Goal: Transaction & Acquisition: Purchase product/service

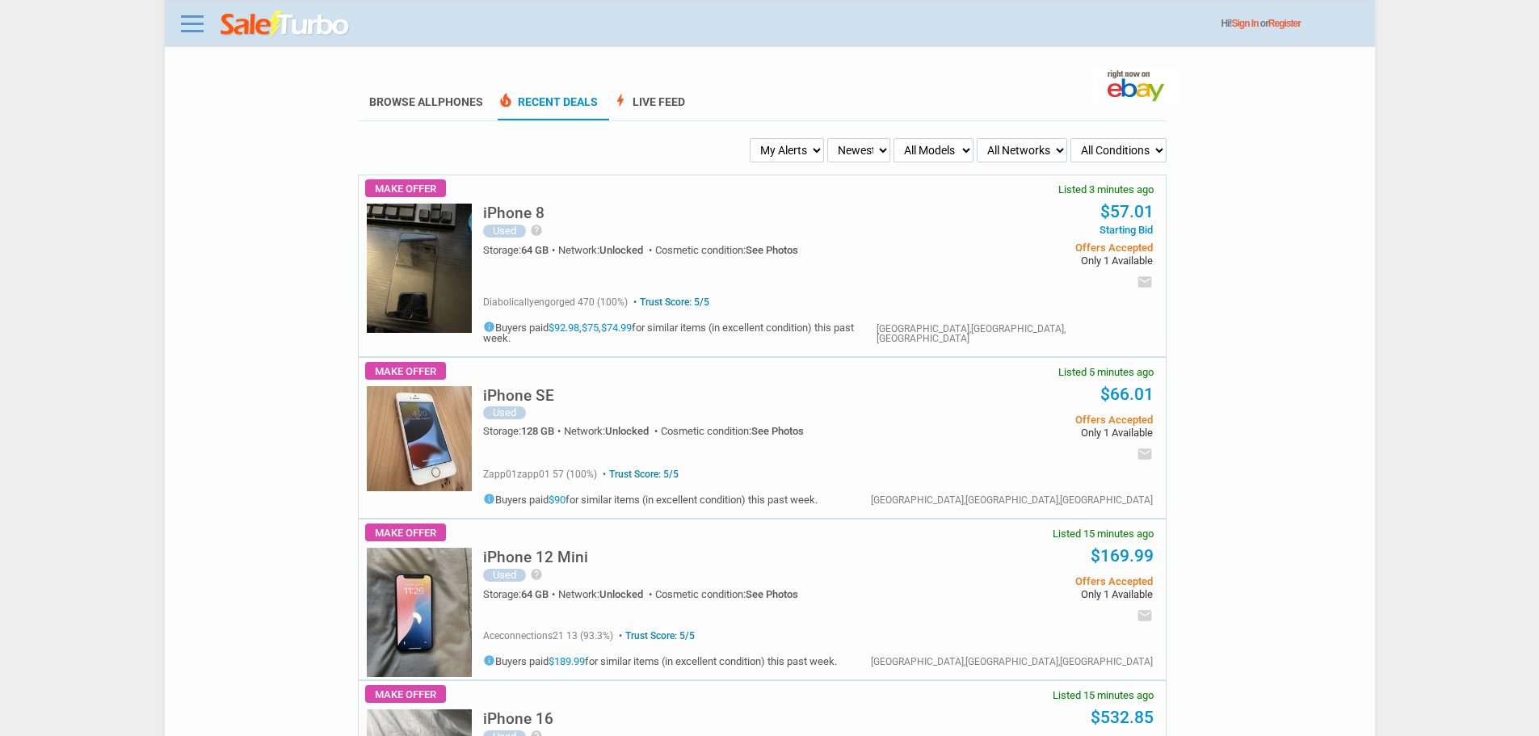
drag, startPoint x: 801, startPoint y: 137, endPoint x: 780, endPoint y: 145, distance: 21.5
drag, startPoint x: 780, startPoint y: 145, endPoint x: 775, endPoint y: 154, distance: 10.5
click at [777, 149] on select "My Alerts All Deals BIN Only w/ Offers Only" at bounding box center [787, 150] width 74 height 24
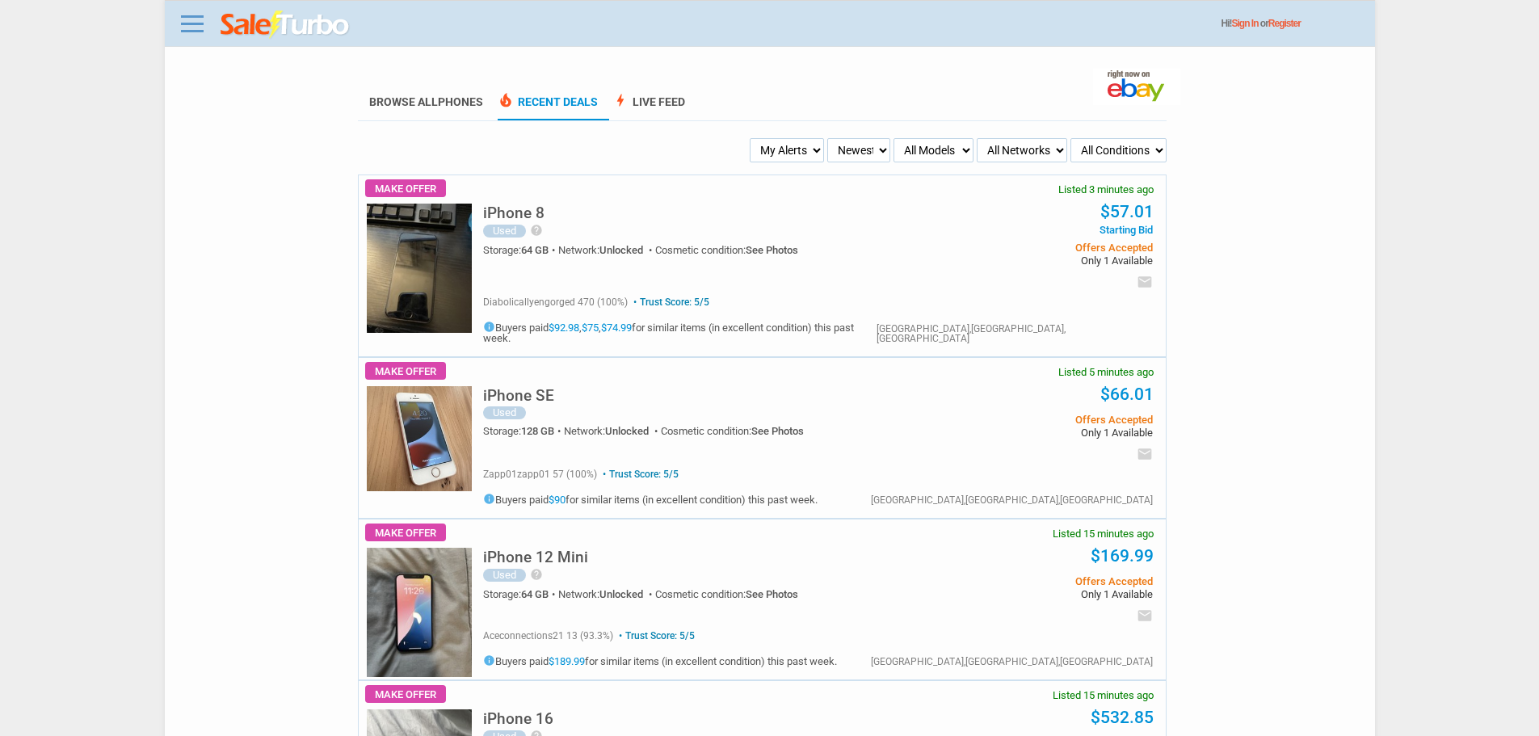
select select "flash_bin"
click at [752, 139] on select "My Alerts All Deals BIN Only w/ Offers Only" at bounding box center [787, 150] width 74 height 24
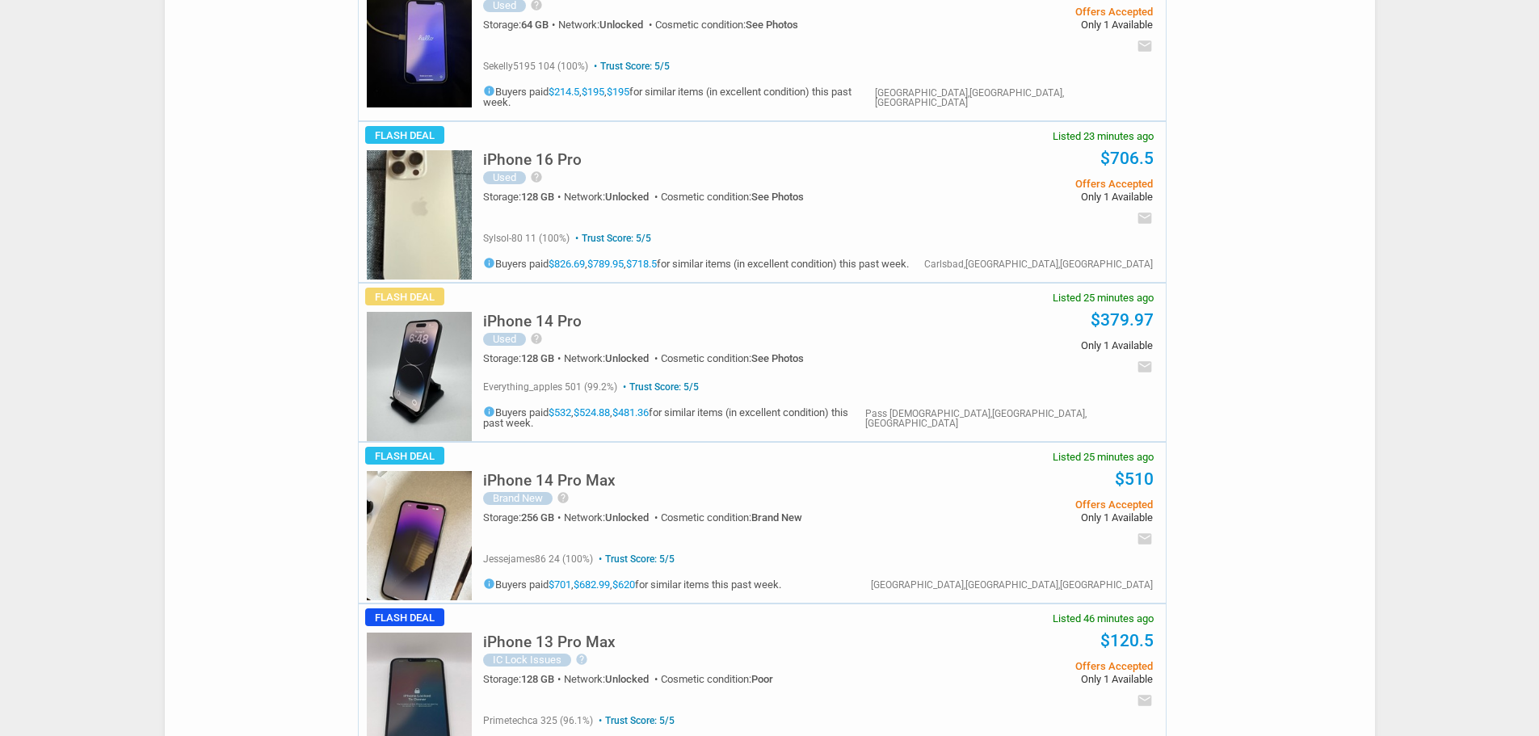
scroll to position [485, 0]
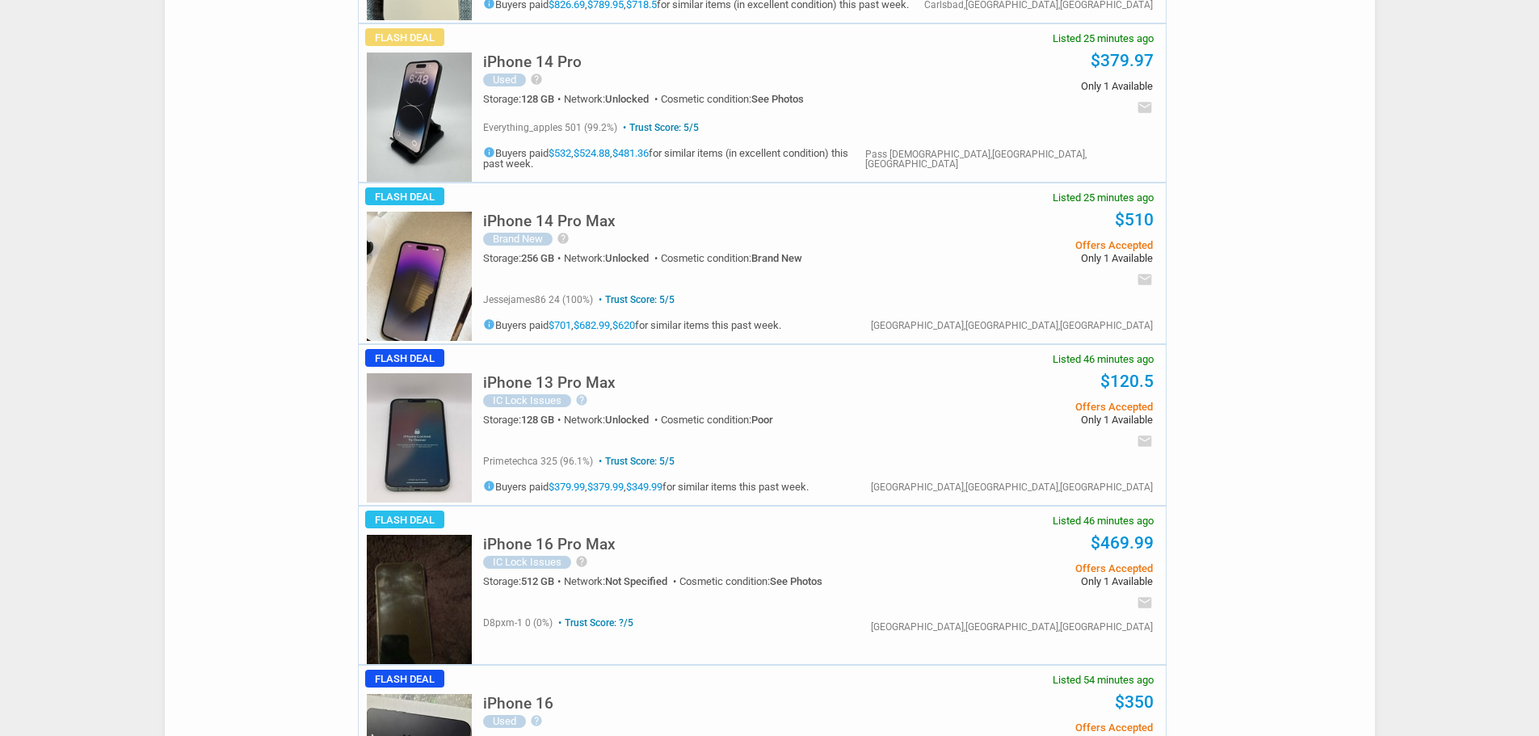
click at [585, 539] on h5 "iPhone 16 Pro Max" at bounding box center [549, 543] width 133 height 15
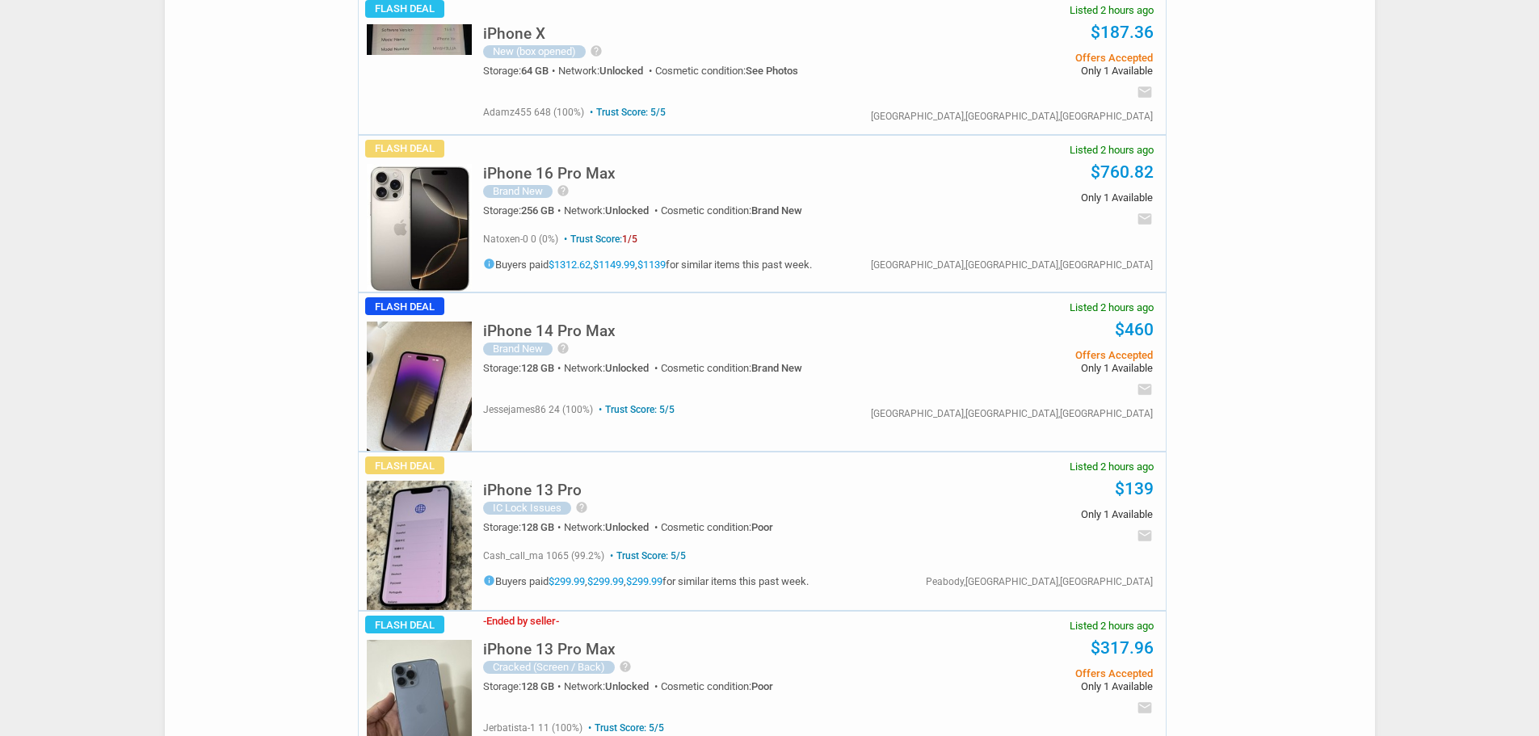
scroll to position [3636, 0]
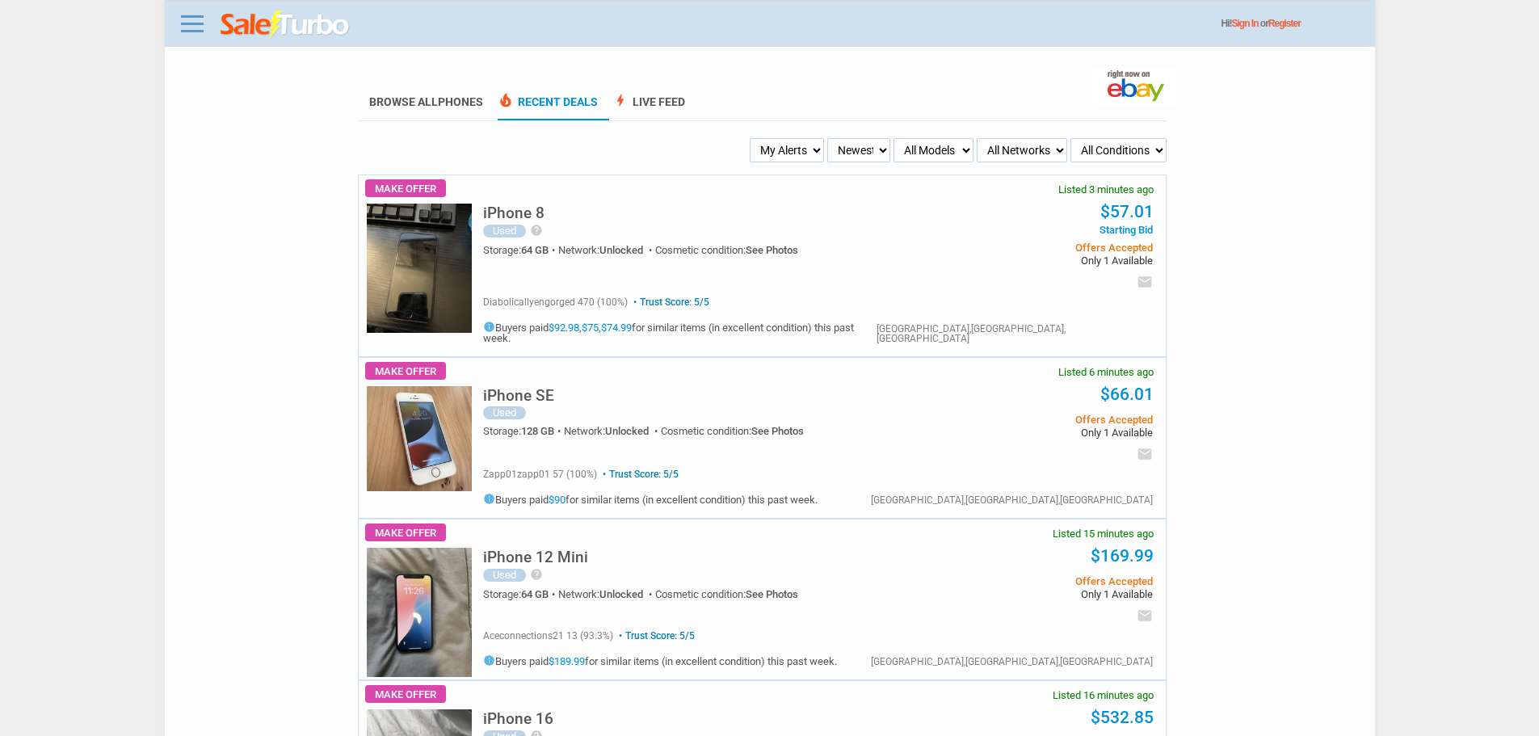
click at [802, 153] on select "My Alerts All Deals BIN Only w/ Offers Only" at bounding box center [787, 150] width 74 height 24
select select "flash_bin"
click at [752, 139] on select "My Alerts All Deals BIN Only w/ Offers Only" at bounding box center [787, 150] width 74 height 24
